Goal: Information Seeking & Learning: Learn about a topic

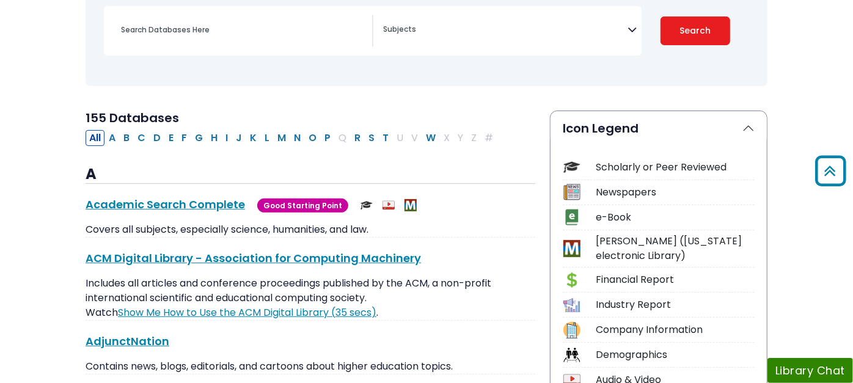
scroll to position [204, 0]
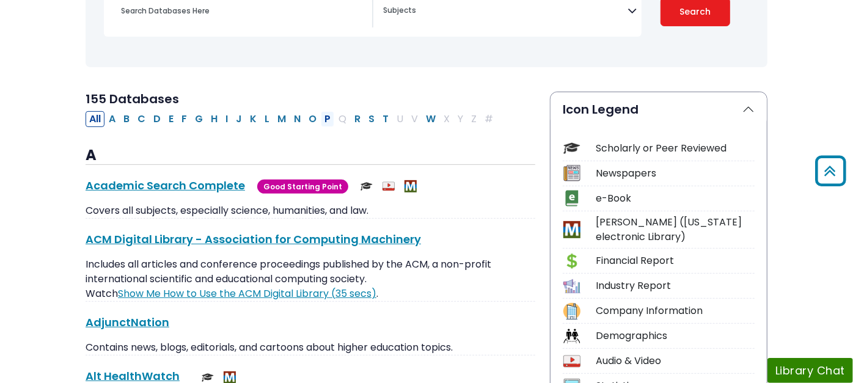
click at [321, 115] on button "P" at bounding box center [327, 119] width 13 height 16
select select "Database Subject Filter"
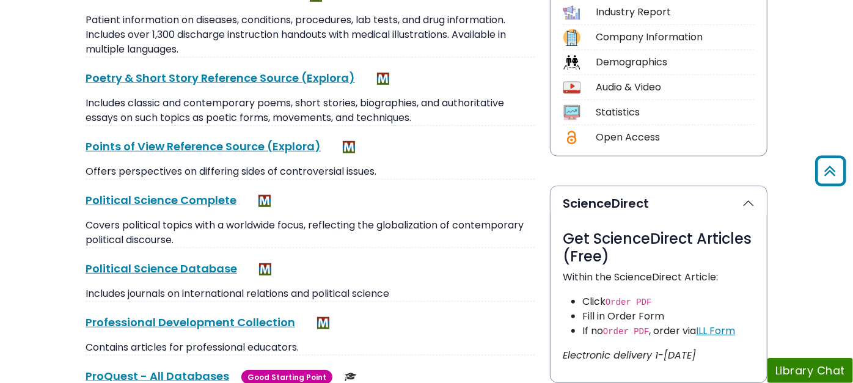
scroll to position [815, 0]
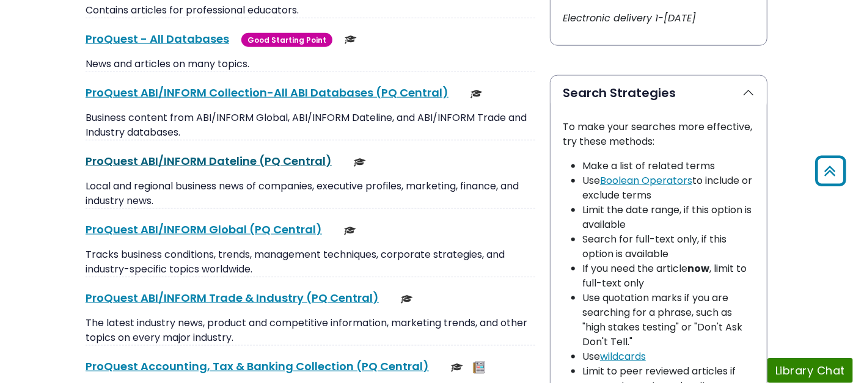
click at [127, 153] on link "ProQuest ABI/INFORM Dateline (PQ Central) This link opens in a new window" at bounding box center [209, 160] width 246 height 15
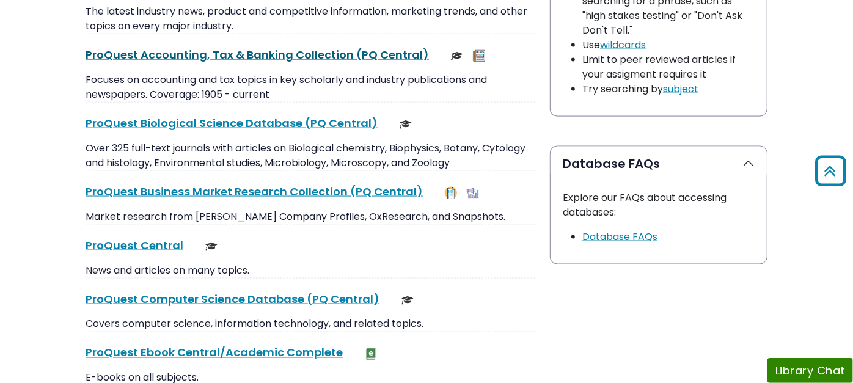
scroll to position [1154, 0]
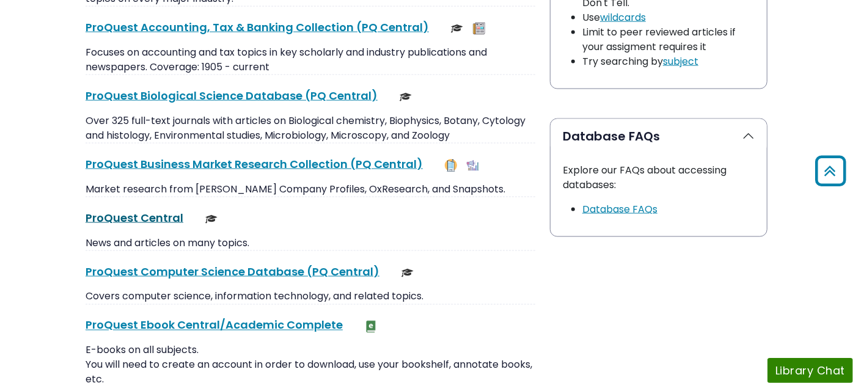
click at [90, 210] on link "ProQuest Central This link opens in a new window" at bounding box center [135, 217] width 98 height 15
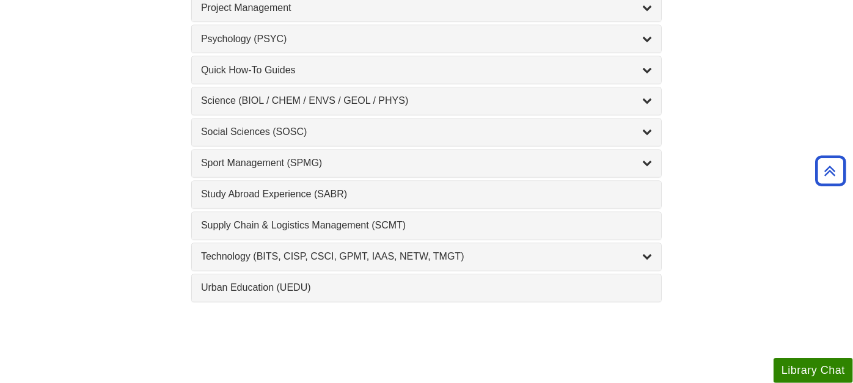
scroll to position [1347, 0]
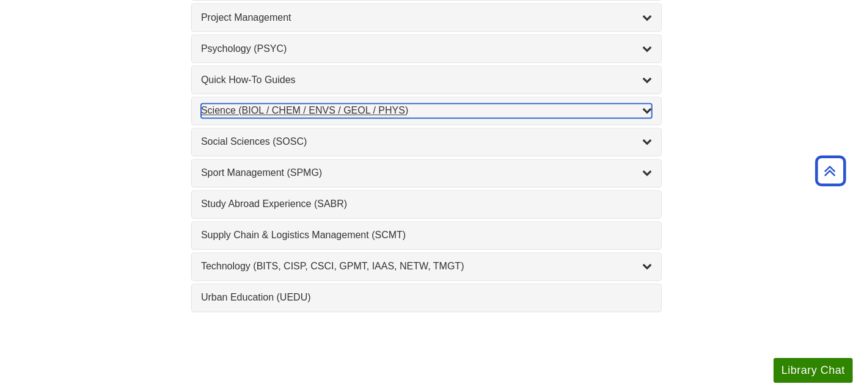
click at [234, 105] on div "Science (BIOL / CHEM / ENVS / GEOL / PHYS) , 7 guides" at bounding box center [426, 111] width 451 height 15
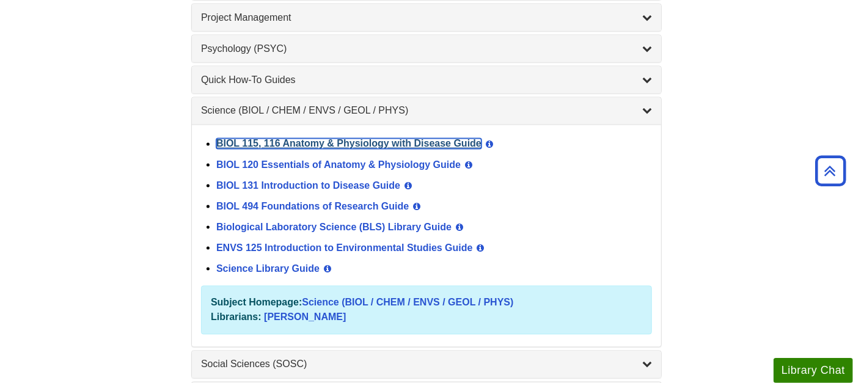
click at [246, 139] on link "BIOL 115, 116 Anatomy & Physiology with Disease Guide" at bounding box center [348, 144] width 265 height 10
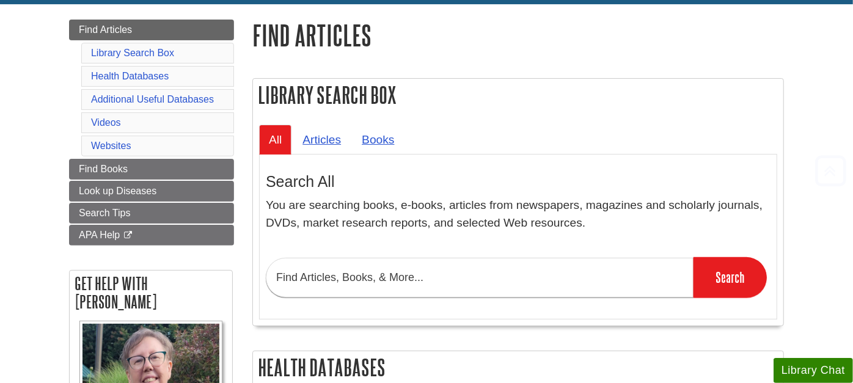
scroll to position [136, 0]
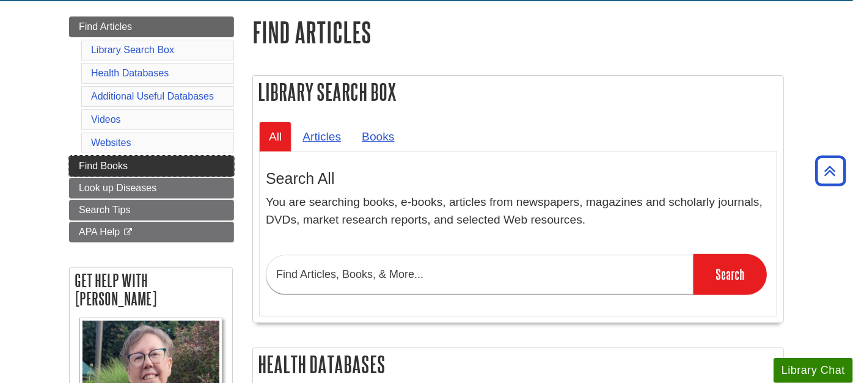
click at [101, 163] on span "Find Books" at bounding box center [103, 166] width 49 height 10
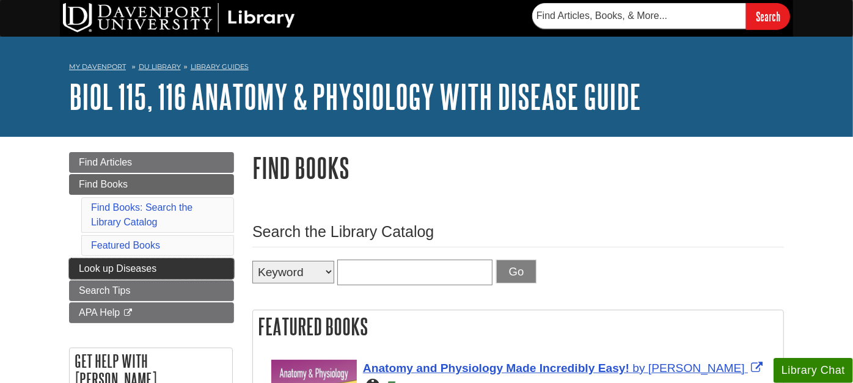
click at [88, 267] on span "Look up Diseases" at bounding box center [118, 268] width 78 height 10
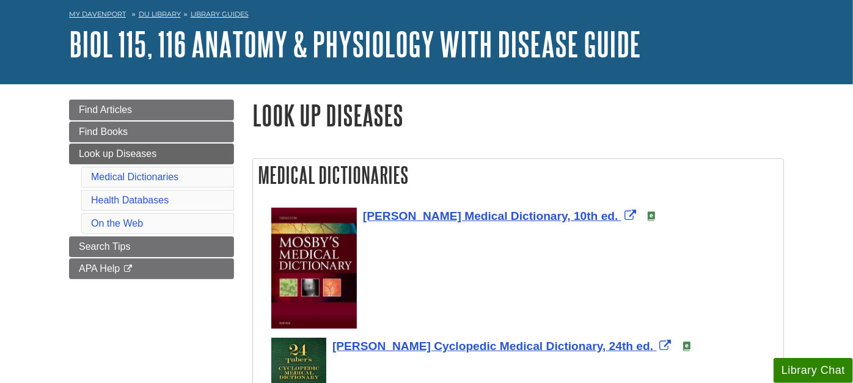
scroll to position [136, 0]
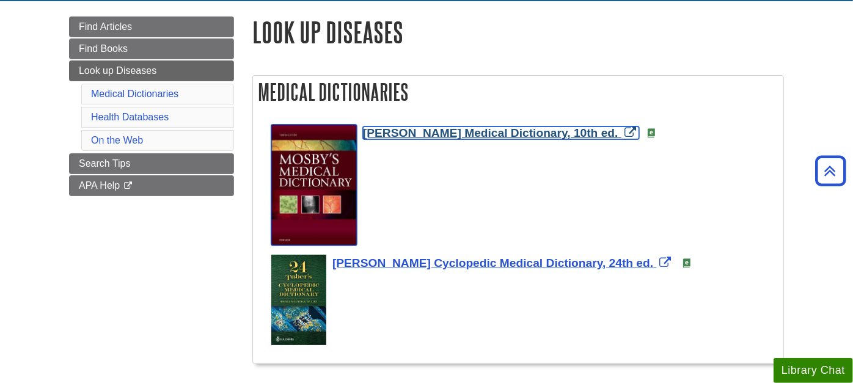
click at [511, 134] on span "[PERSON_NAME] Medical Dictionary, 10th ed." at bounding box center [491, 133] width 256 height 13
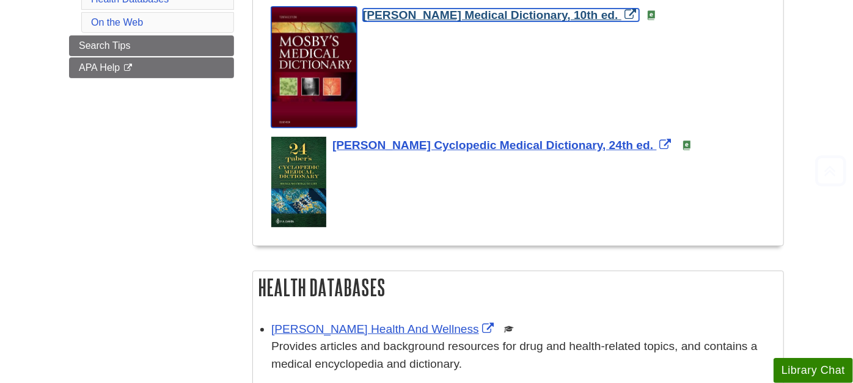
scroll to position [898, 0]
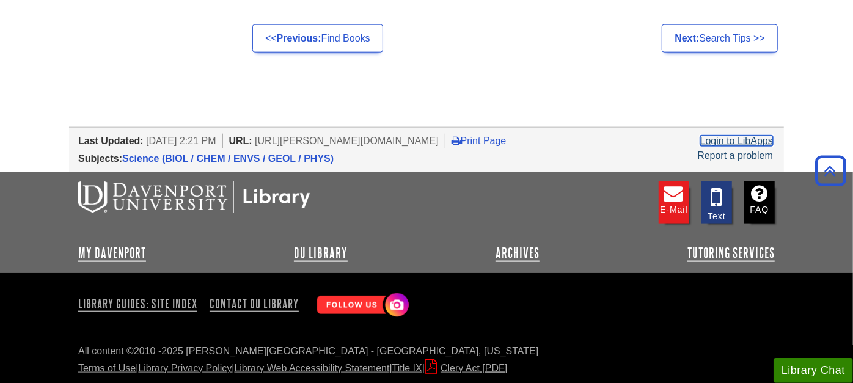
click at [746, 143] on link "Login to LibApps" at bounding box center [737, 141] width 73 height 10
